Goal: Task Accomplishment & Management: Manage account settings

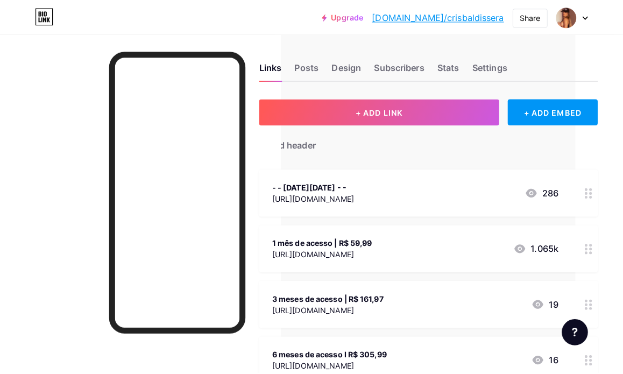
scroll to position [0, 47]
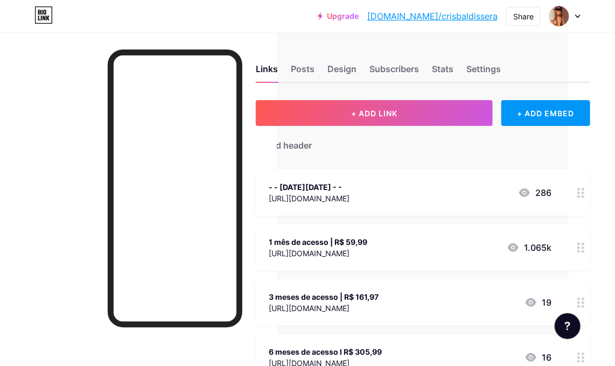
click at [349, 189] on div "- - [DATE][DATE] - -" at bounding box center [309, 186] width 81 height 11
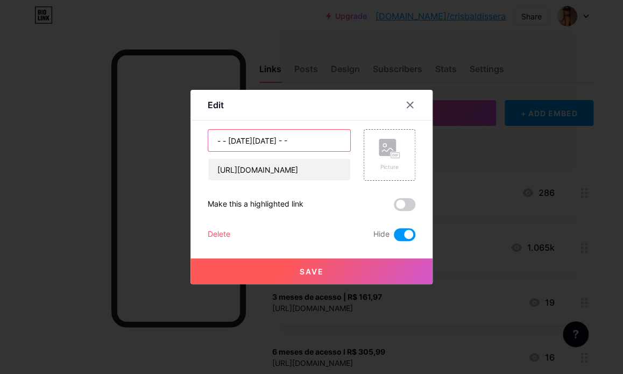
drag, startPoint x: 313, startPoint y: 136, endPoint x: 24, endPoint y: 108, distance: 289.8
click at [24, 108] on div "Edit Content YouTube Play YouTube video without leaving your page. ADD Vimeo Pl…" at bounding box center [311, 187] width 623 height 374
type input "p"
type input "PROMO 50% de desconto"
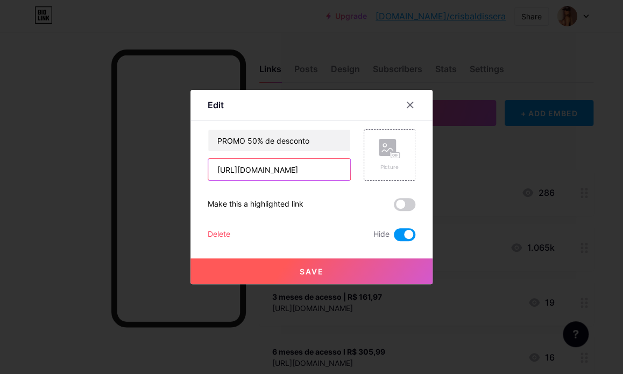
scroll to position [0, 0]
drag, startPoint x: 344, startPoint y: 168, endPoint x: 108, endPoint y: 155, distance: 237.1
click at [99, 166] on div "Edit Content YouTube Play YouTube video without leaving your page. ADD Vimeo Pl…" at bounding box center [311, 187] width 623 height 374
type input "/"
paste input "[URL][DOMAIN_NAME]"
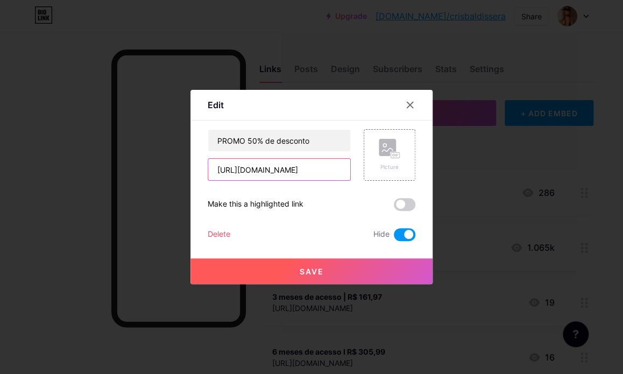
scroll to position [0, 69]
type input "[URL][DOMAIN_NAME]"
click at [410, 204] on span at bounding box center [405, 204] width 22 height 13
click at [394, 207] on input "checkbox" at bounding box center [394, 207] width 0 height 0
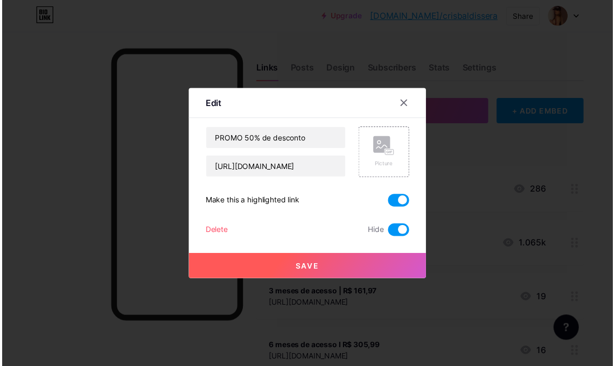
scroll to position [0, 0]
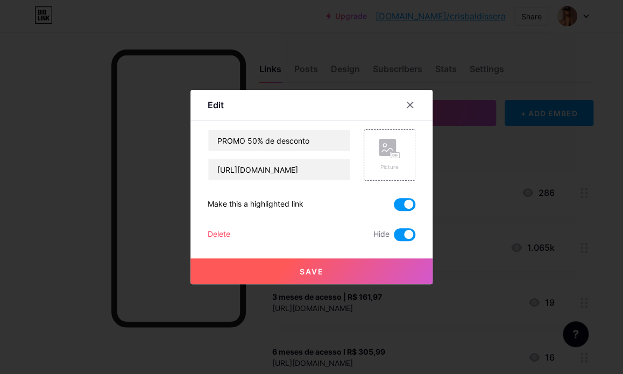
click at [401, 204] on span at bounding box center [405, 204] width 22 height 13
click at [394, 207] on input "checkbox" at bounding box center [394, 207] width 0 height 0
drag, startPoint x: 307, startPoint y: 203, endPoint x: 196, endPoint y: 204, distance: 110.9
click at [196, 204] on div "Edit Content YouTube Play YouTube video without leaving your page. ADD Vimeo Pl…" at bounding box center [311, 187] width 242 height 194
copy div "Make this a highlighted link"
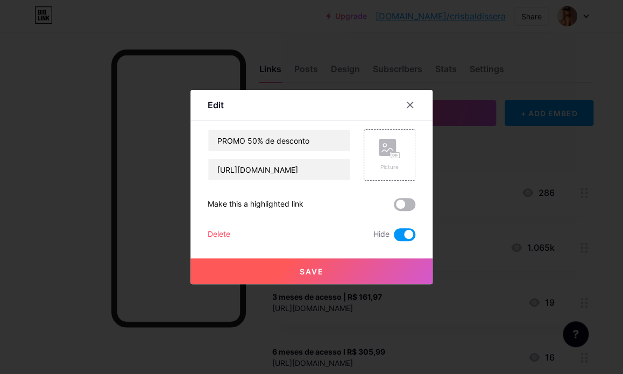
click at [407, 202] on span at bounding box center [405, 204] width 22 height 13
click at [394, 207] on input "checkbox" at bounding box center [394, 207] width 0 height 0
click at [312, 267] on span "Save" at bounding box center [312, 271] width 24 height 9
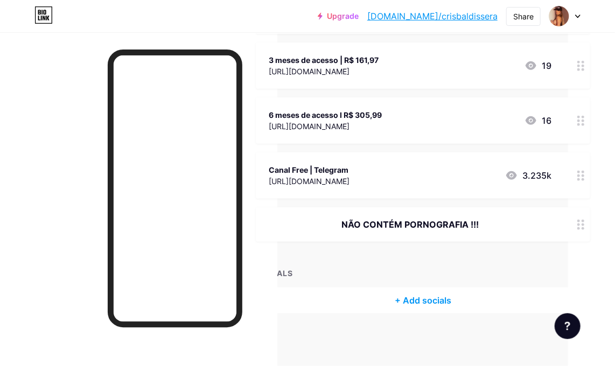
scroll to position [22, 47]
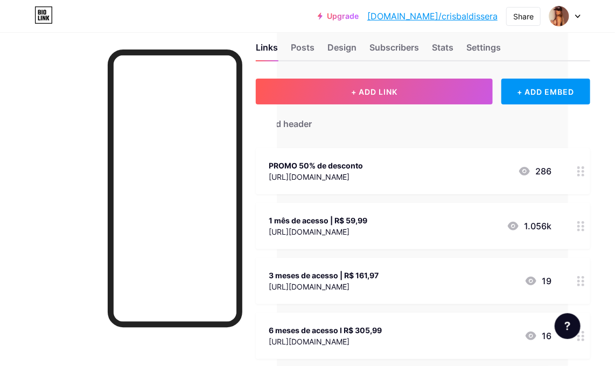
click at [363, 163] on div "PROMO 50% de desconto" at bounding box center [316, 165] width 94 height 11
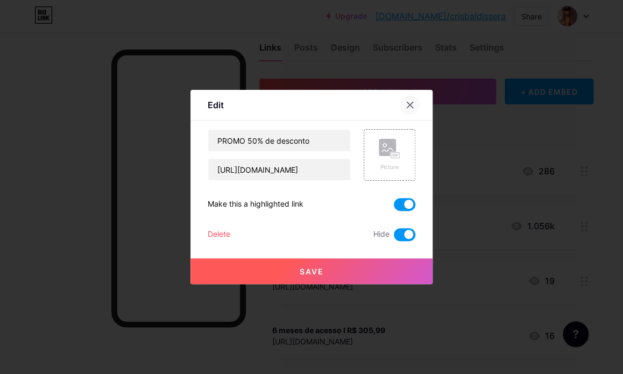
click at [410, 102] on icon at bounding box center [410, 105] width 9 height 9
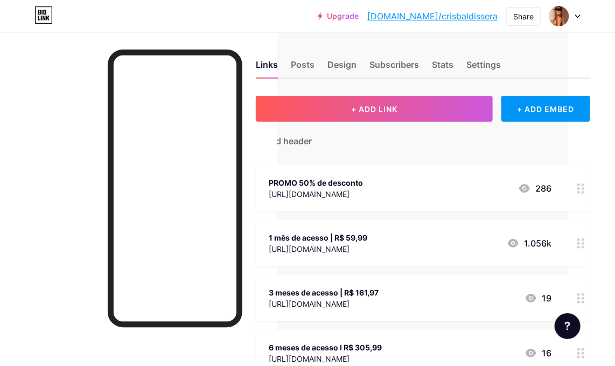
scroll to position [0, 47]
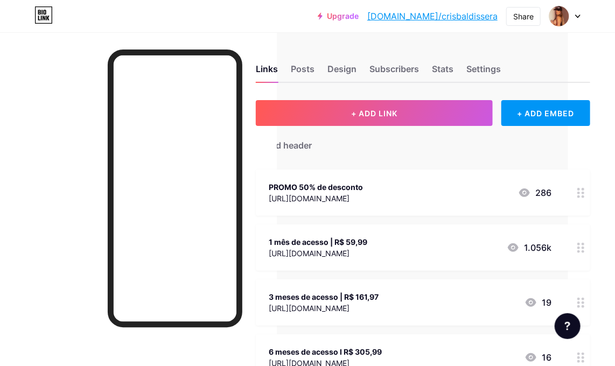
click at [580, 245] on icon at bounding box center [581, 248] width 8 height 10
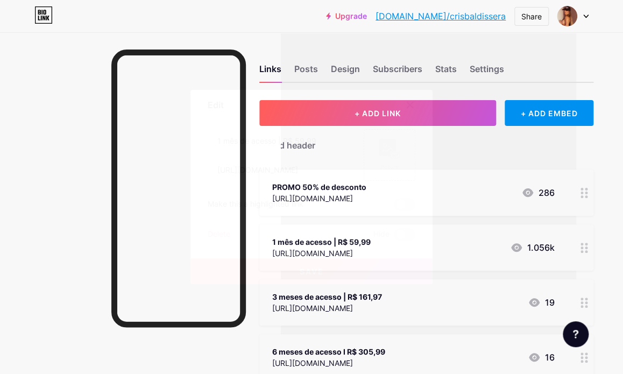
click at [408, 102] on icon at bounding box center [410, 105] width 9 height 9
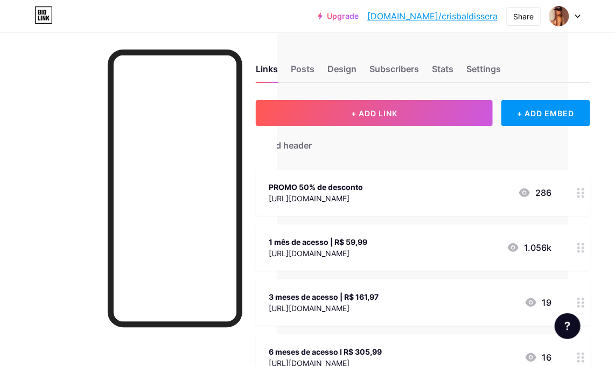
click at [570, 185] on div "PROMO 50% de desconto [URL][DOMAIN_NAME] 286" at bounding box center [423, 193] width 334 height 46
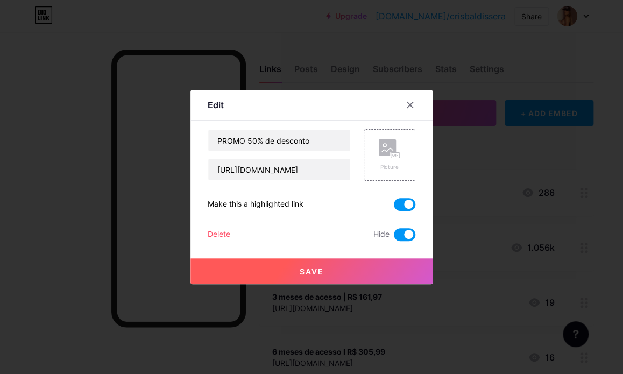
click at [401, 231] on span at bounding box center [405, 234] width 22 height 13
click at [394, 237] on input "checkbox" at bounding box center [394, 237] width 0 height 0
click at [321, 266] on button "Save" at bounding box center [311, 271] width 242 height 26
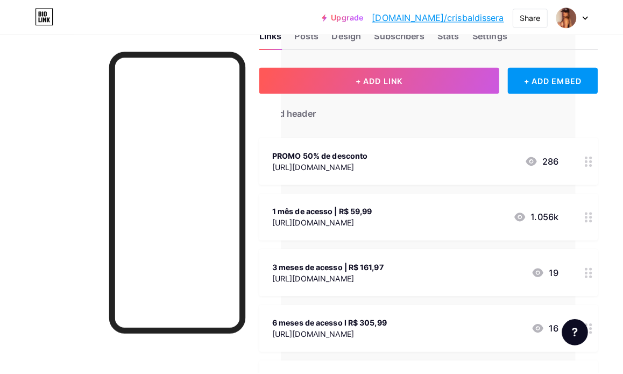
scroll to position [54, 47]
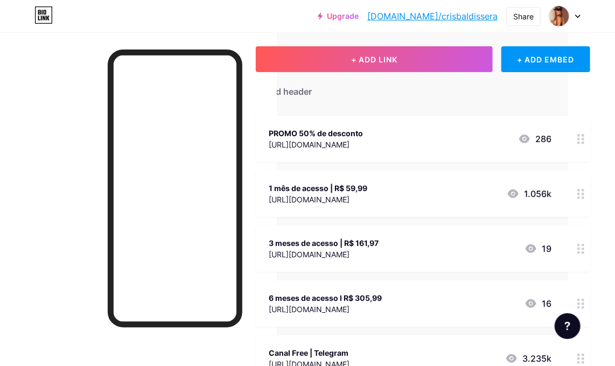
click at [579, 144] on div at bounding box center [580, 139] width 18 height 46
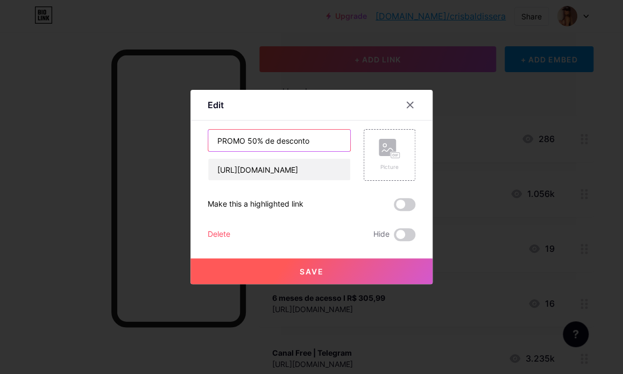
click at [236, 135] on input "PROMO 50% de desconto" at bounding box center [279, 141] width 142 height 22
click at [276, 144] on input "PROMO 50% de desconto" at bounding box center [279, 141] width 142 height 22
click at [317, 140] on input "PROMO 50% de desconto" at bounding box center [279, 141] width 142 height 22
type input "PROMO 50% de desconto R$ 29,99"
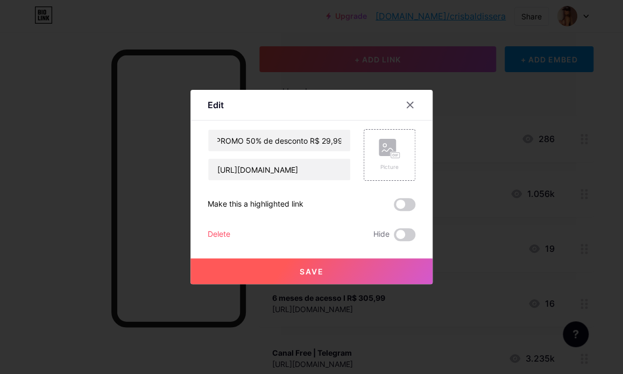
click at [319, 272] on span "Save" at bounding box center [312, 271] width 24 height 9
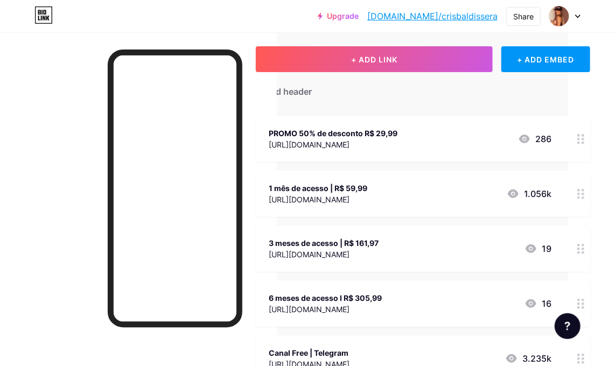
click at [589, 135] on div at bounding box center [580, 139] width 18 height 46
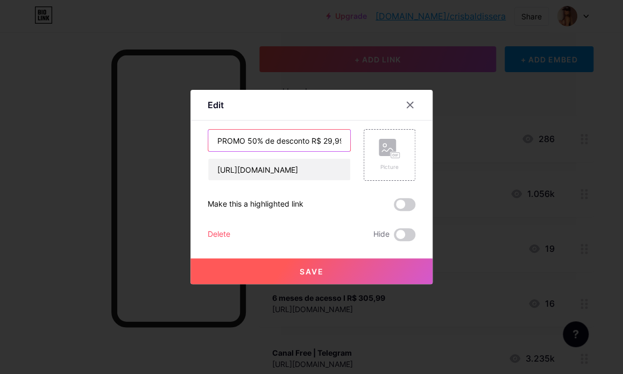
click at [283, 143] on input "PROMO 50% de desconto R$ 29,99" at bounding box center [279, 141] width 142 height 22
drag, startPoint x: 265, startPoint y: 143, endPoint x: 291, endPoint y: 143, distance: 25.8
click at [291, 143] on input "PROMO 50% de desconto R$ 29,99" at bounding box center [279, 141] width 142 height 22
click at [255, 142] on input "PROMO 50% de desconto R$ 29,99" at bounding box center [279, 141] width 142 height 22
click at [305, 139] on input "PROMO 50% de desconto R$ 29,99" at bounding box center [279, 141] width 142 height 22
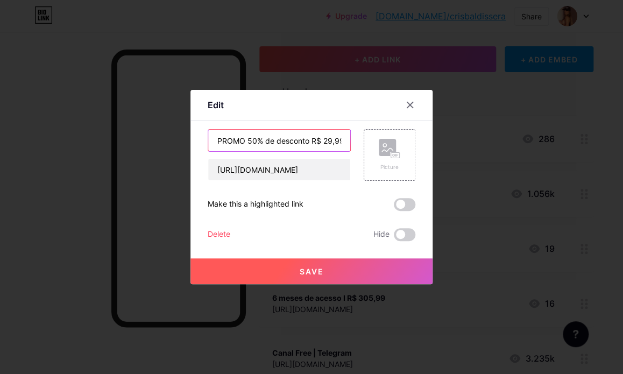
click at [312, 138] on input "PROMO 50% de desconto R$ 29,99" at bounding box center [279, 141] width 142 height 22
type input "PROMO 50% de desconto R$ 29,99"
click at [313, 278] on button "Save" at bounding box center [311, 271] width 242 height 26
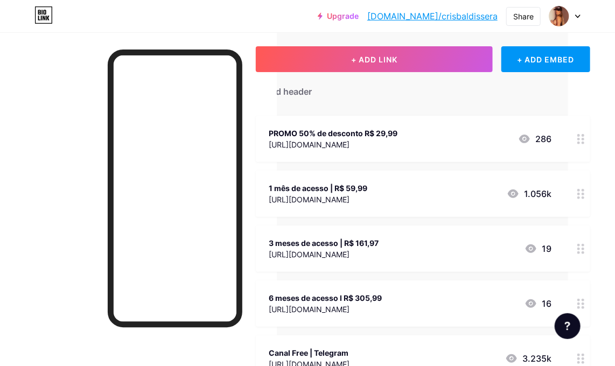
click at [397, 133] on div "PROMO 50% de desconto R$ 29,99" at bounding box center [333, 133] width 129 height 11
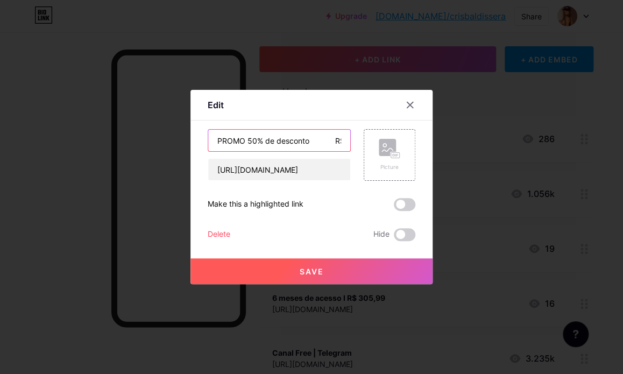
click at [319, 135] on input "PROMO 50% de desconto R$ 29,99" at bounding box center [279, 141] width 142 height 22
type input "PROMO 50% de desconto R$ 29,99"
click at [323, 272] on span "Save" at bounding box center [312, 271] width 24 height 9
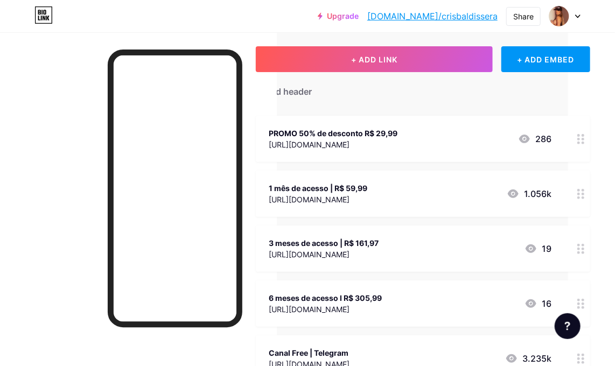
click at [581, 136] on icon at bounding box center [581, 139] width 8 height 10
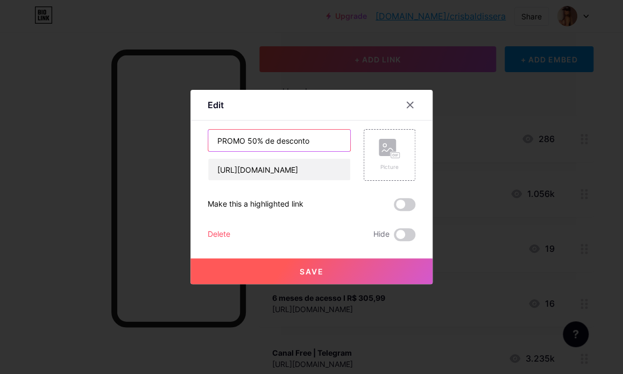
click at [324, 143] on input "PROMO 50% de desconto R$ 29,99" at bounding box center [279, 141] width 142 height 22
click at [308, 143] on input "PROMO 50% de desconto R$ 29,99" at bounding box center [279, 141] width 142 height 22
type input "PROMO 50% de desconto....................... R$ 29,99"
click at [316, 271] on span "Save" at bounding box center [312, 271] width 24 height 9
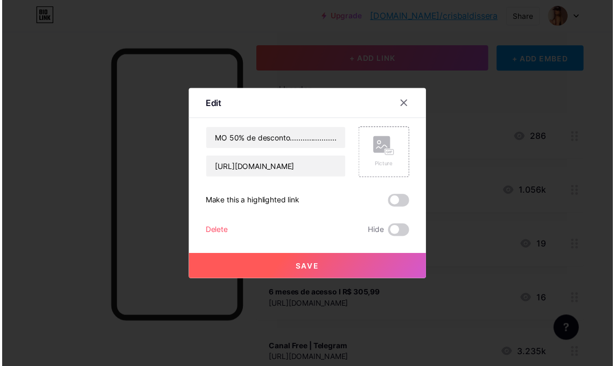
scroll to position [0, 0]
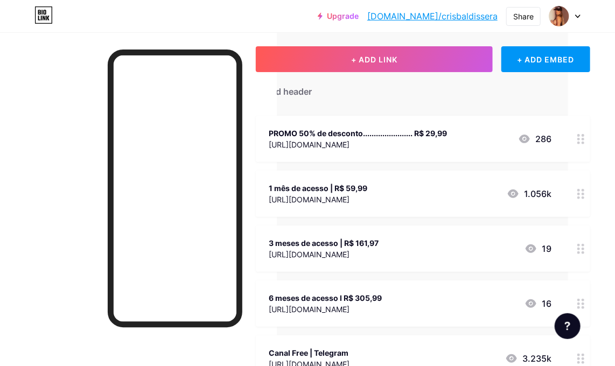
click at [581, 136] on icon at bounding box center [581, 139] width 8 height 10
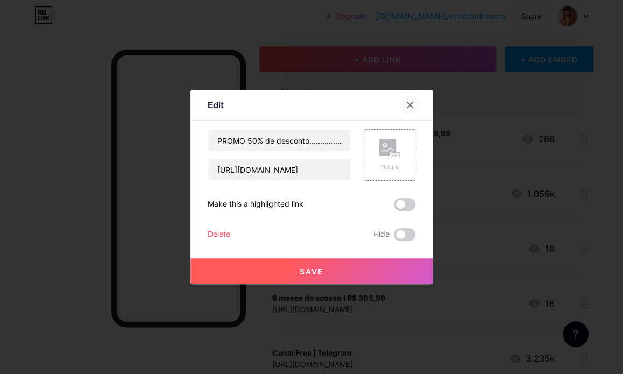
click at [412, 104] on icon at bounding box center [410, 105] width 9 height 9
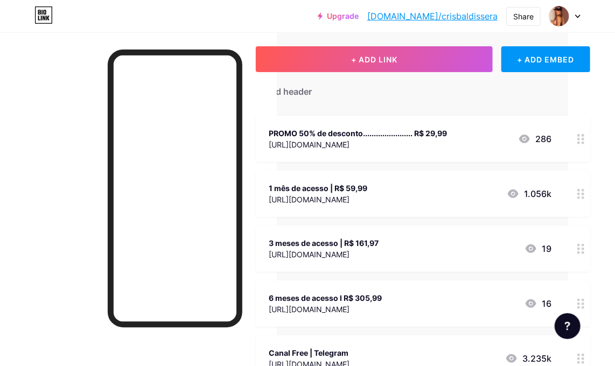
click at [584, 136] on icon at bounding box center [581, 139] width 8 height 10
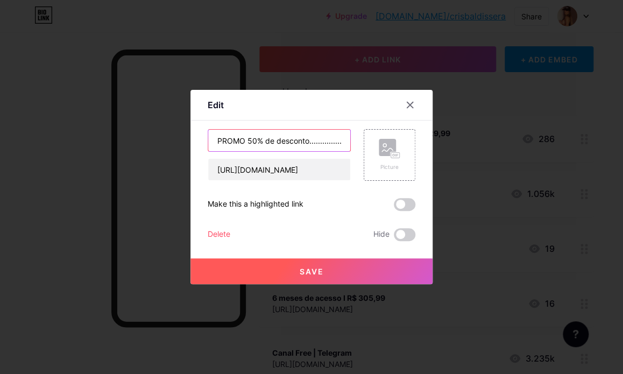
click at [331, 133] on input "PROMO 50% de desconto....................... R$ 29,99" at bounding box center [279, 141] width 142 height 22
type input "PROMO 50% de desconto................ R$ 29,99"
click at [351, 275] on button "Save" at bounding box center [311, 271] width 242 height 26
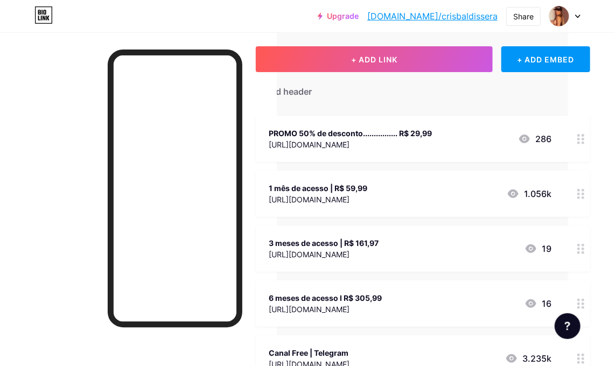
click at [580, 138] on circle at bounding box center [578, 139] width 3 height 3
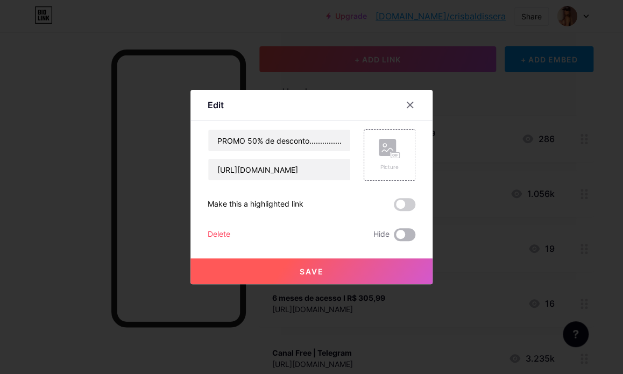
click at [409, 234] on span at bounding box center [405, 234] width 22 height 13
click at [394, 237] on input "checkbox" at bounding box center [394, 237] width 0 height 0
click at [339, 272] on button "Save" at bounding box center [311, 271] width 242 height 26
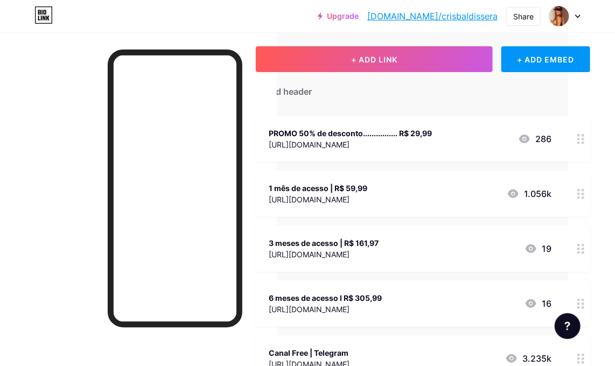
click at [583, 142] on icon at bounding box center [581, 139] width 8 height 10
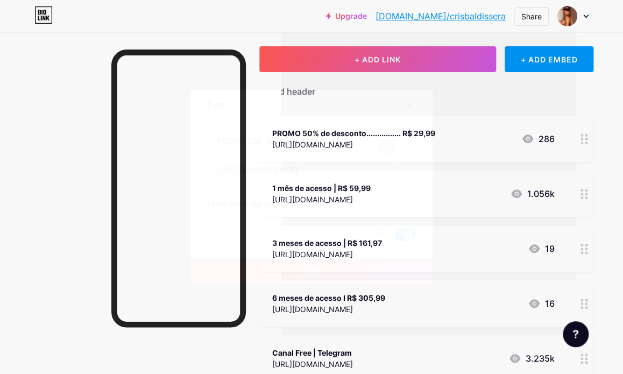
click at [400, 236] on span at bounding box center [405, 234] width 22 height 13
click at [394, 237] on input "checkbox" at bounding box center [394, 237] width 0 height 0
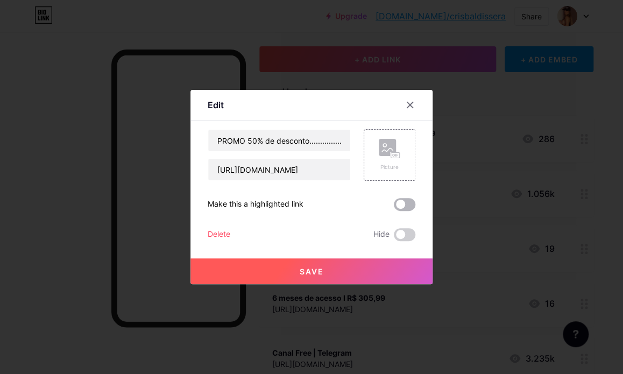
click at [409, 202] on span at bounding box center [405, 204] width 22 height 13
click at [394, 207] on input "checkbox" at bounding box center [394, 207] width 0 height 0
click at [344, 269] on button "Save" at bounding box center [311, 271] width 242 height 26
